Goal: Transaction & Acquisition: Purchase product/service

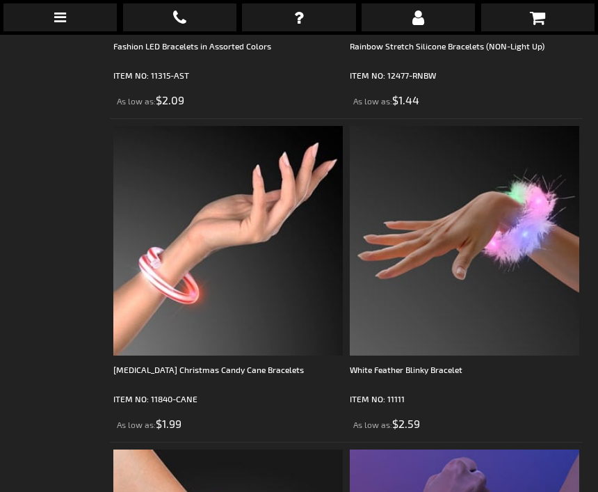
scroll to position [4101, 0]
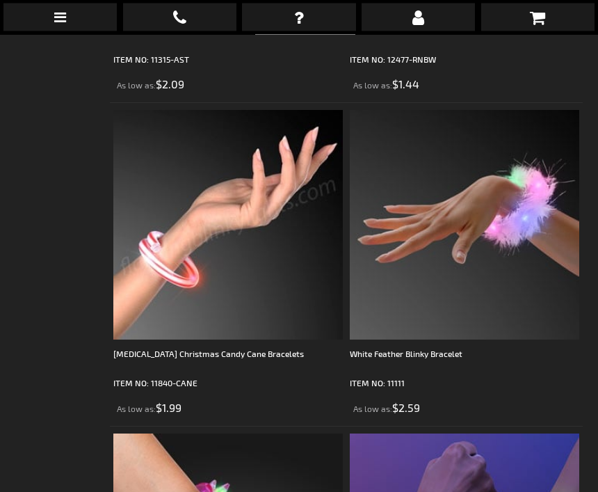
click at [168, 273] on img at bounding box center [228, 226] width 230 height 230
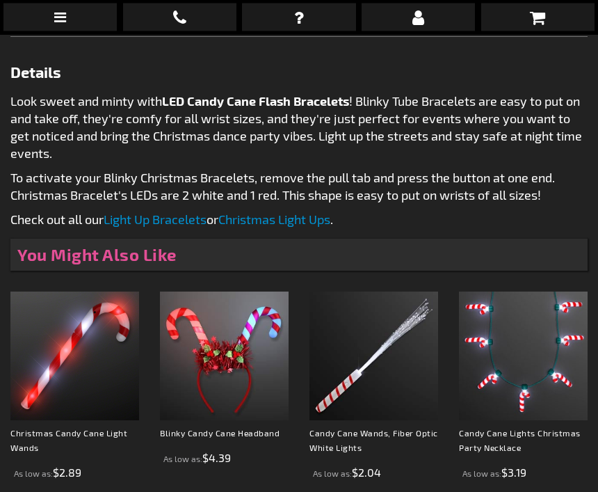
scroll to position [721, 0]
click at [86, 346] on img at bounding box center [74, 356] width 129 height 129
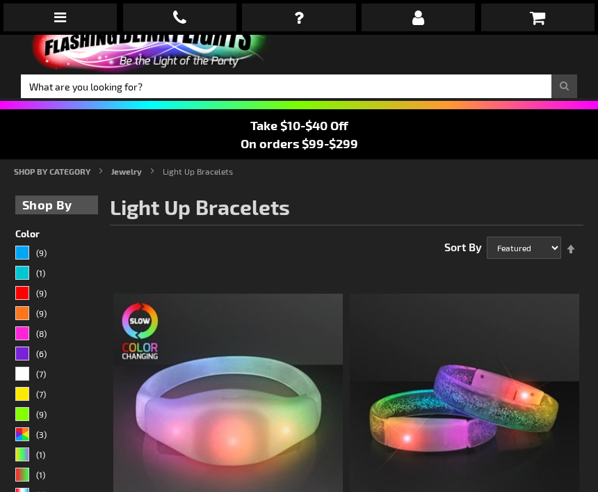
scroll to position [17, 0]
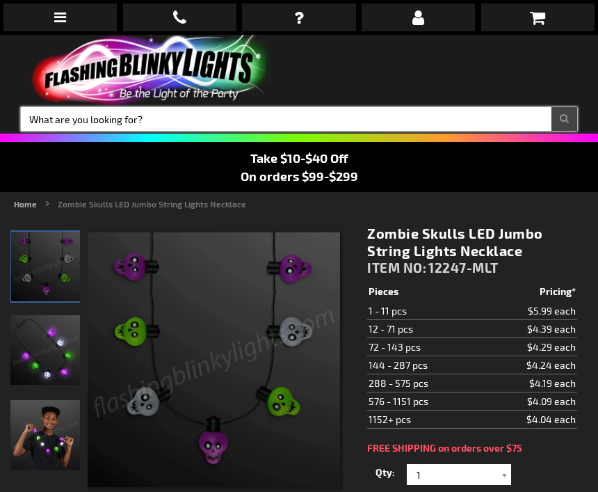
click at [73, 118] on input "Search" at bounding box center [299, 119] width 557 height 24
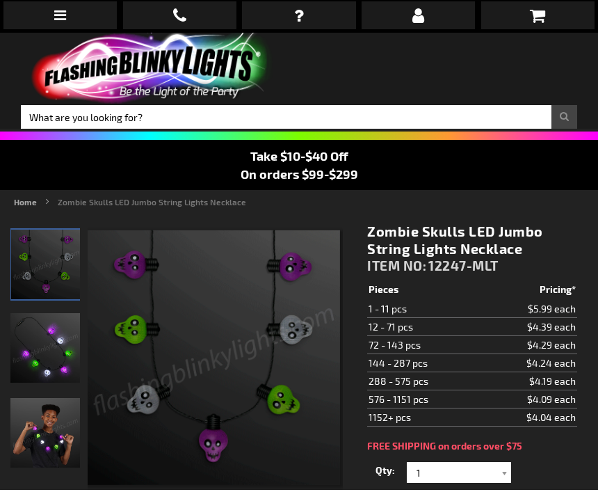
click at [125, 102] on img at bounding box center [149, 70] width 257 height 71
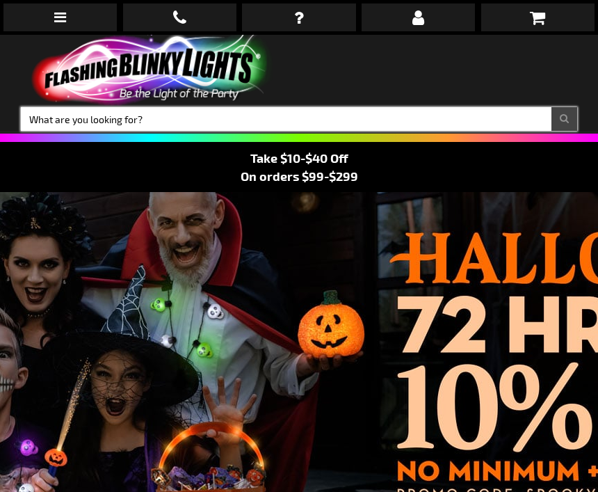
click at [58, 109] on input "Search" at bounding box center [299, 119] width 557 height 24
type input "G"
click at [306, 115] on input "Ghosts" at bounding box center [299, 119] width 557 height 24
click at [158, 118] on input "Ghosts" at bounding box center [299, 119] width 557 height 24
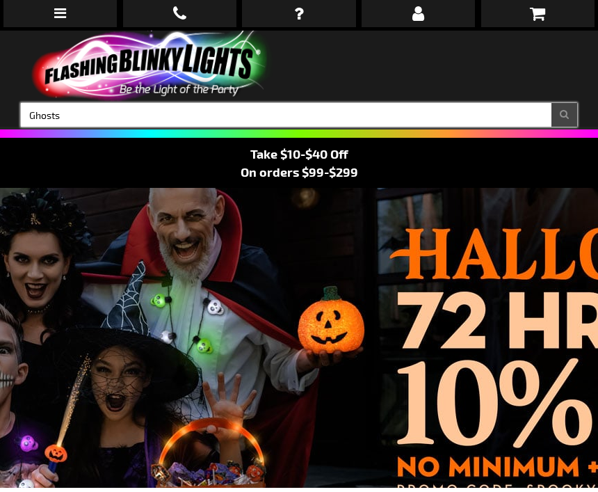
type input "Ghosts"
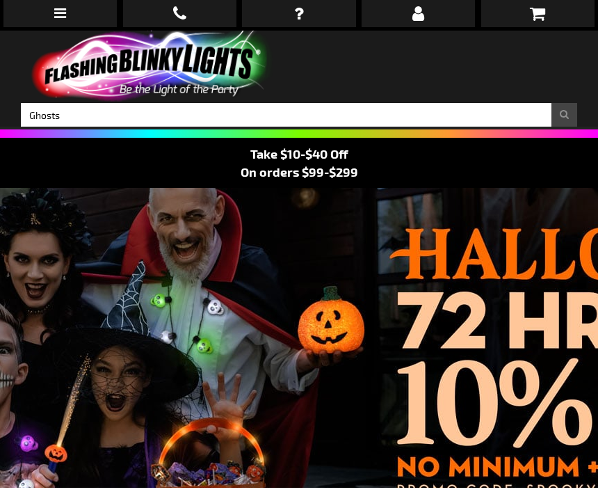
click at [567, 118] on button "Search" at bounding box center [565, 119] width 26 height 24
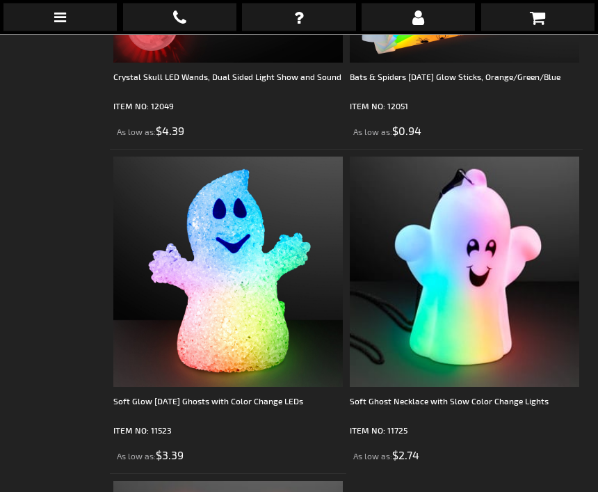
scroll to position [1137, 0]
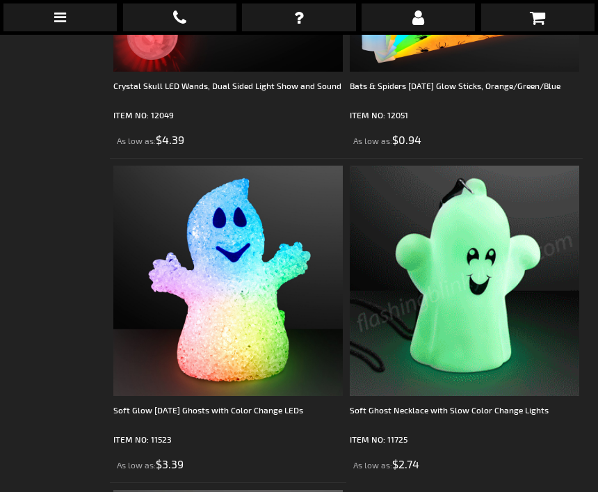
click at [470, 266] on img at bounding box center [465, 281] width 230 height 230
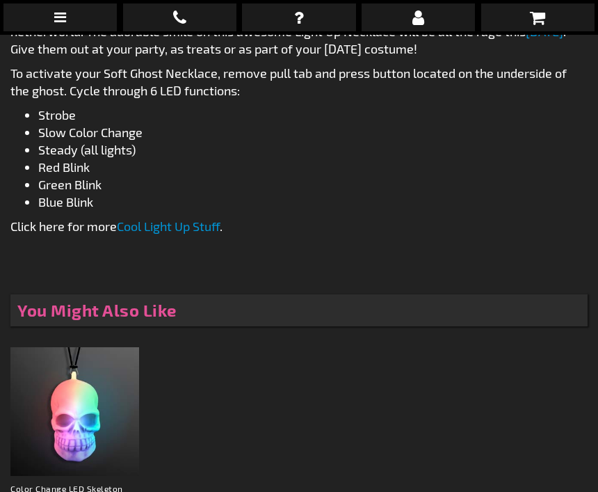
scroll to position [796, 0]
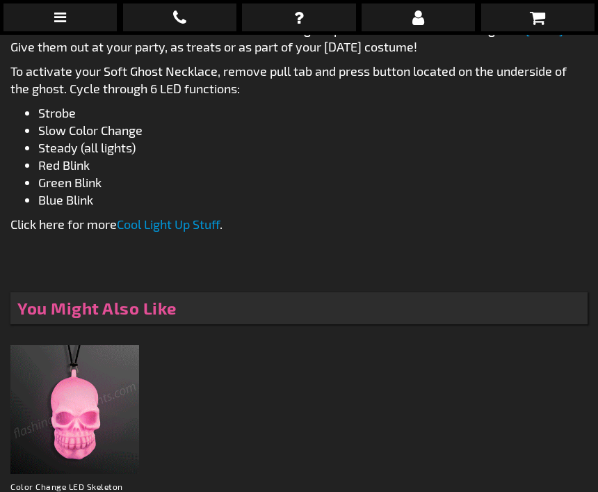
click at [81, 431] on img at bounding box center [74, 409] width 129 height 129
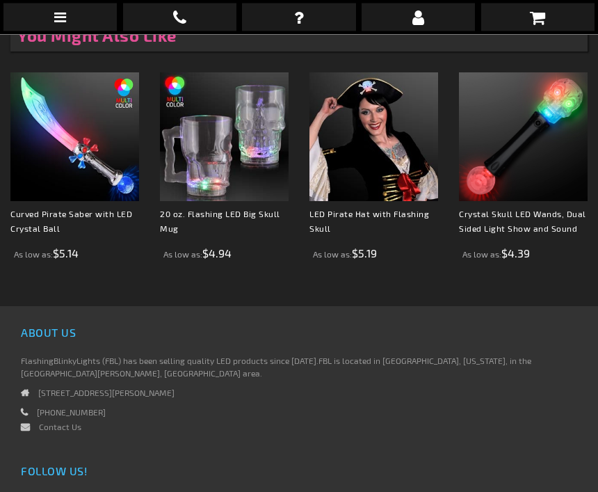
scroll to position [975, 0]
